Goal: Check status: Check status

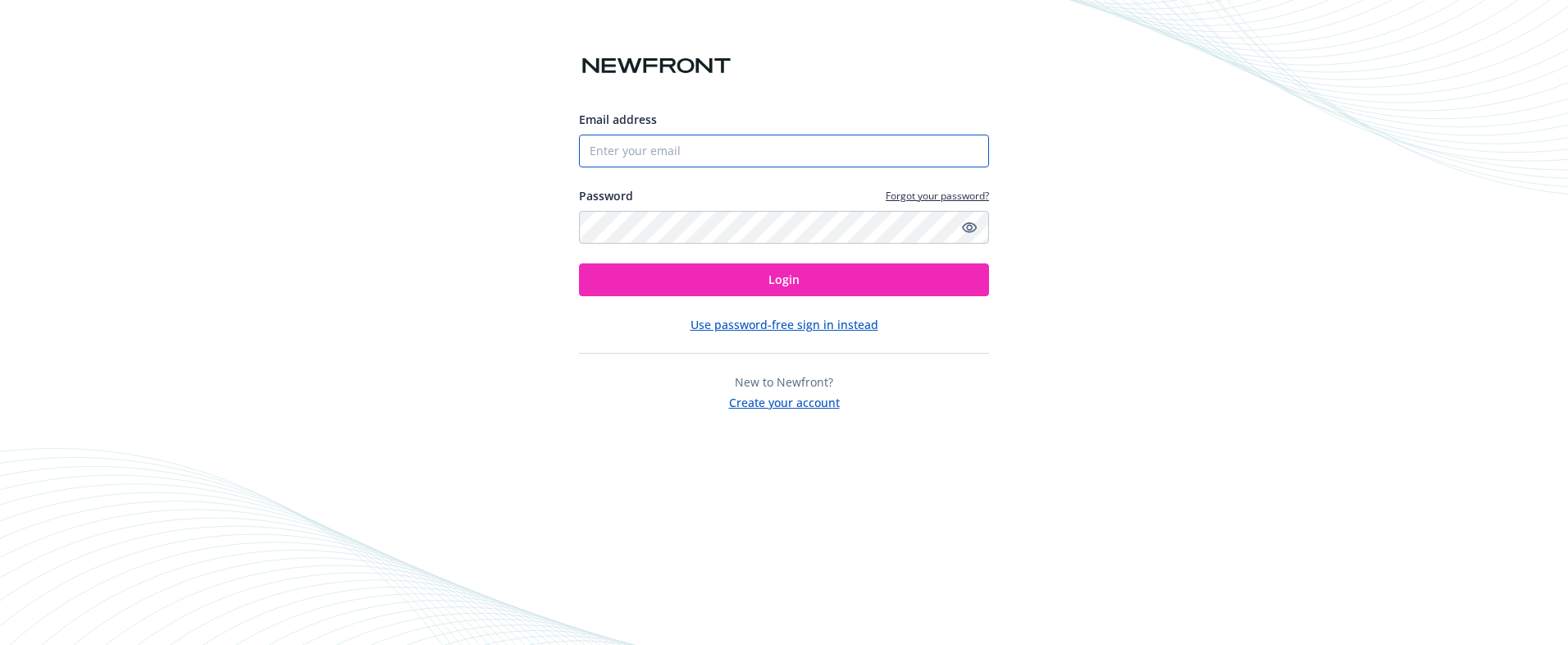
type input "[EMAIL_ADDRESS]"
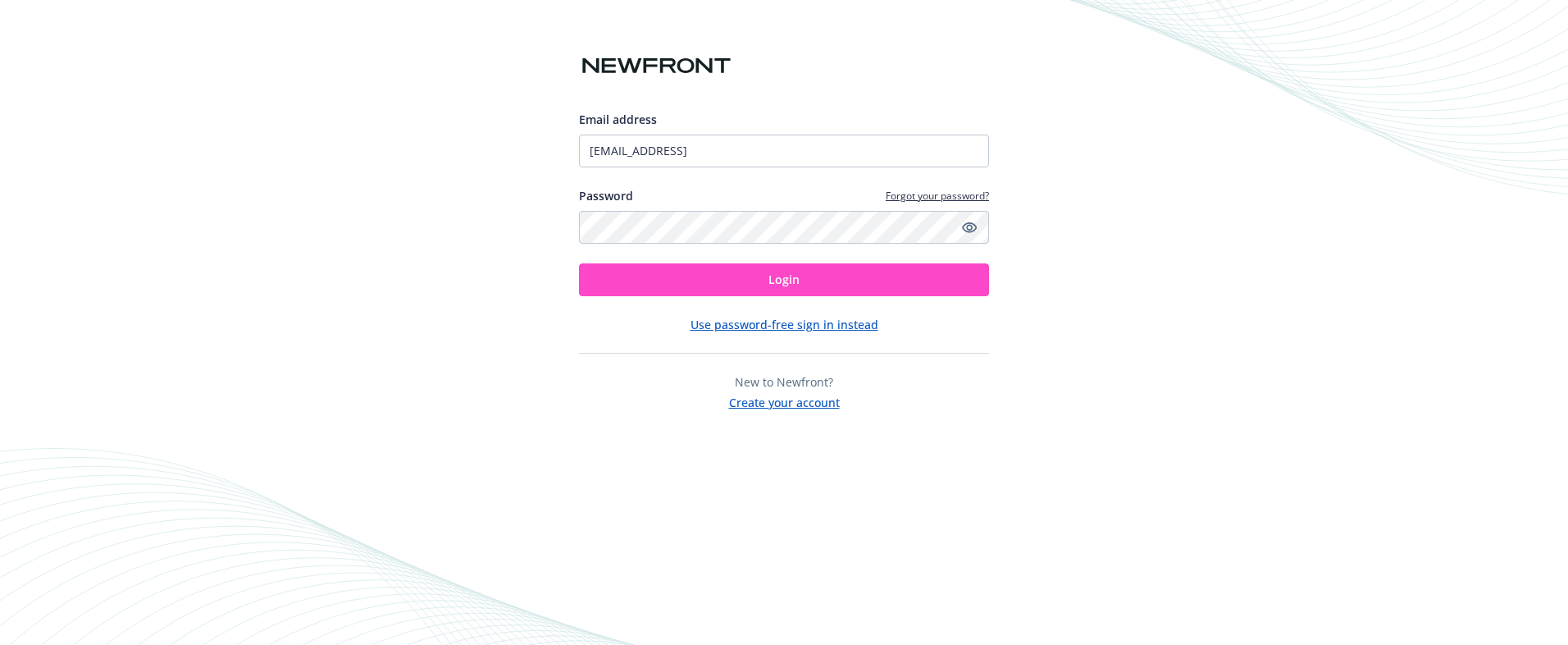
click at [775, 287] on button "Login" at bounding box center [784, 280] width 410 height 33
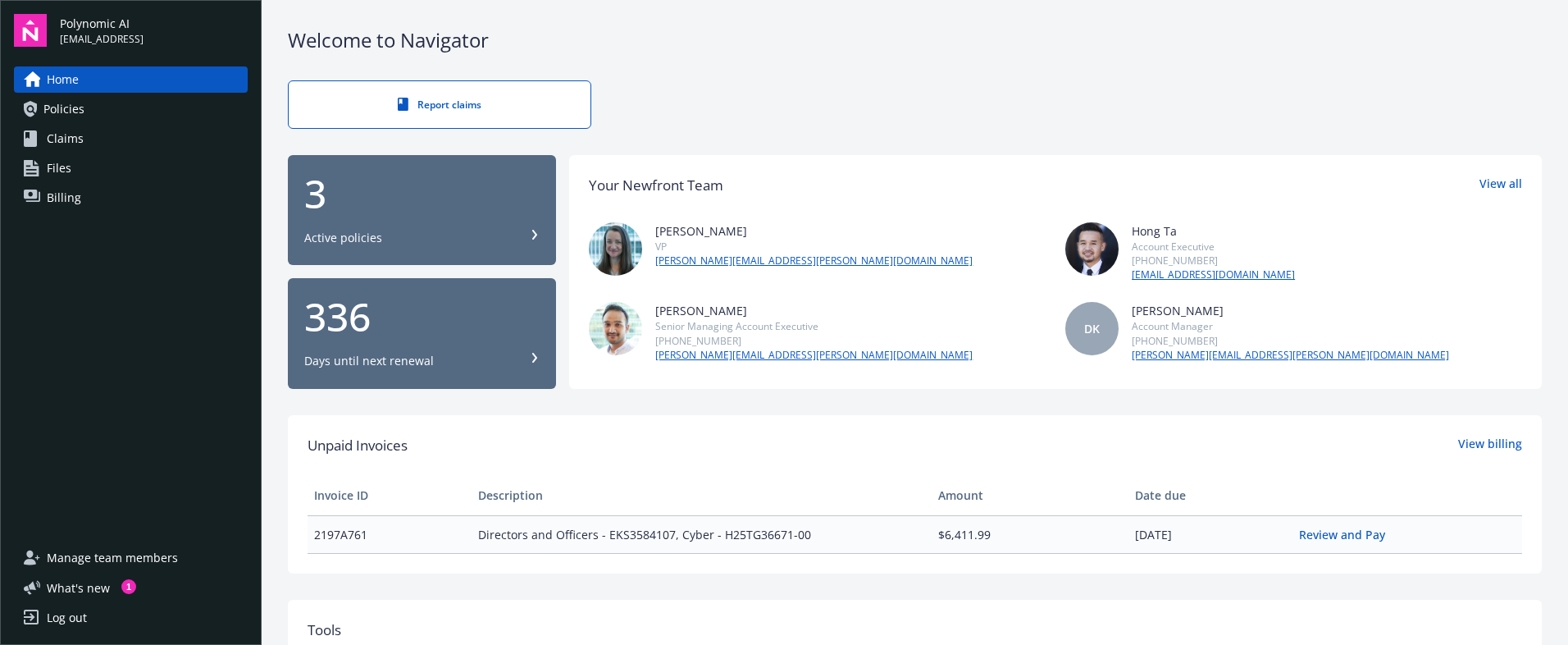
click at [525, 233] on div "Active policies" at bounding box center [422, 238] width 235 height 16
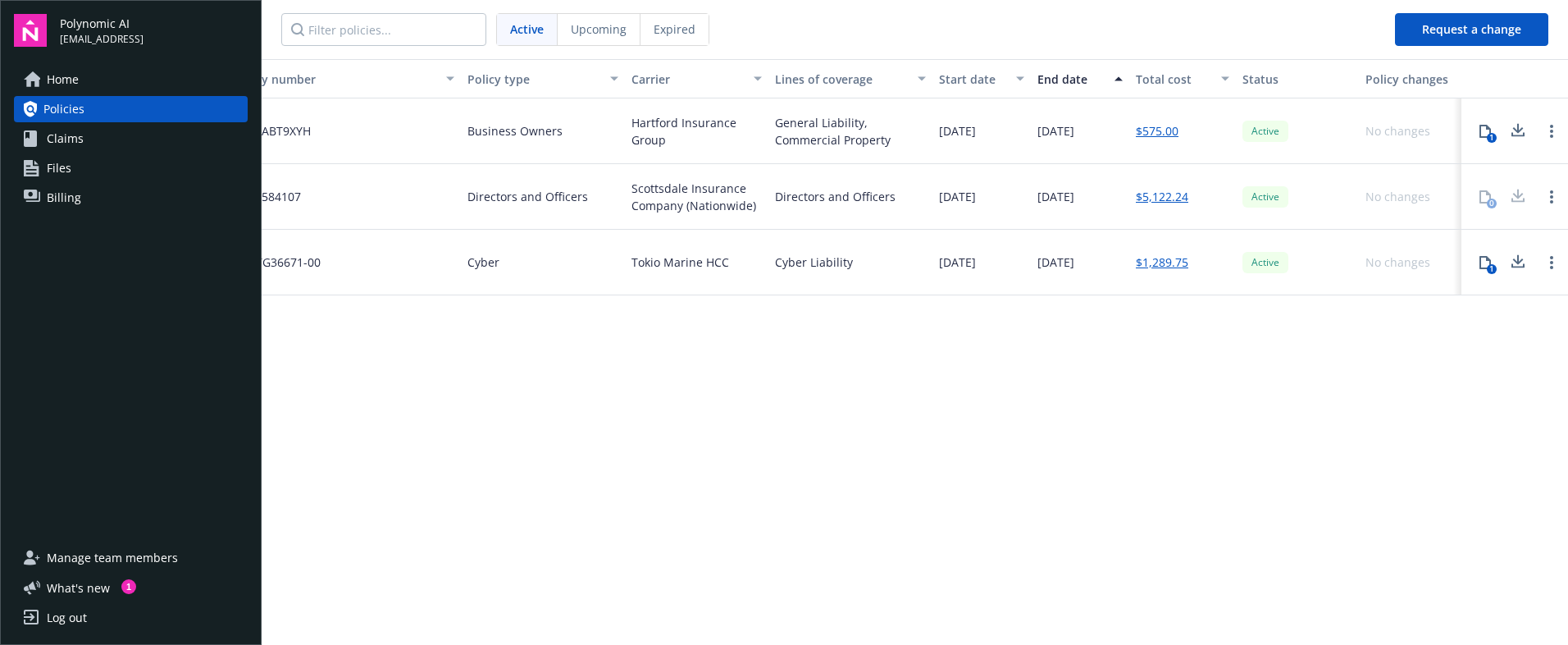
scroll to position [0, 47]
click at [1544, 187] on link "Open options" at bounding box center [1552, 197] width 20 height 20
click at [1298, 172] on div "Active" at bounding box center [1297, 197] width 123 height 66
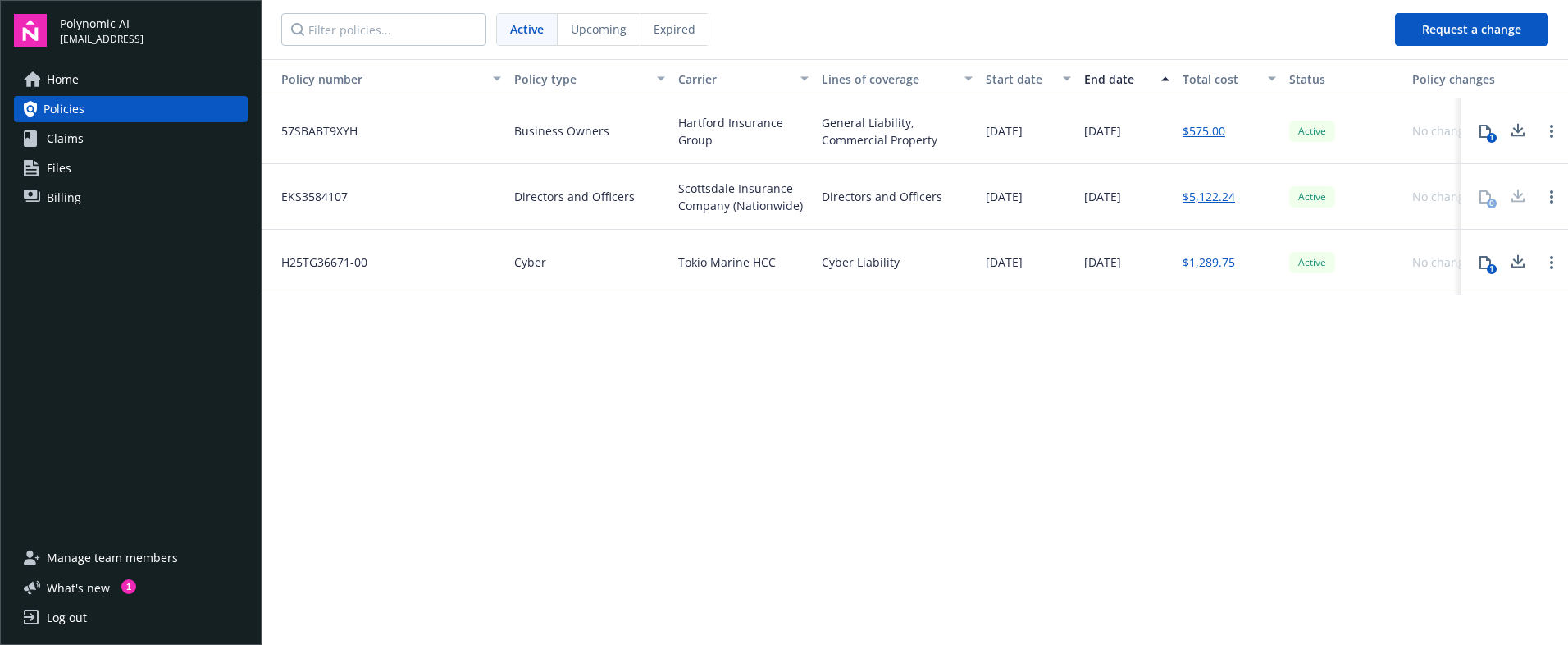
scroll to position [0, 0]
